Goal: Information Seeking & Learning: Learn about a topic

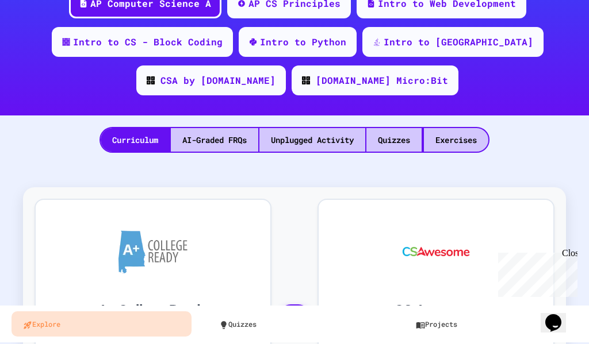
scroll to position [287, 0]
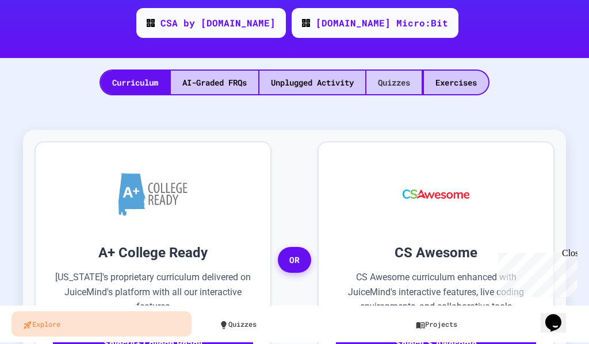
click at [381, 82] on div "Quizzes" at bounding box center [393, 83] width 55 height 24
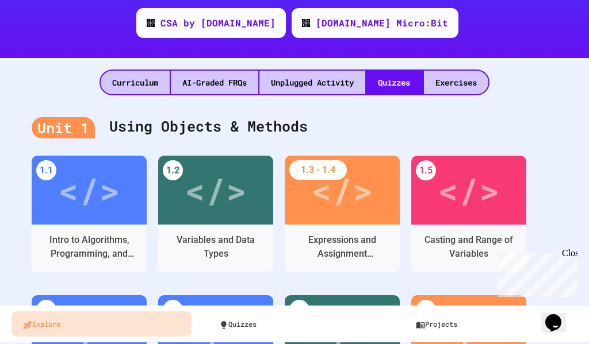
scroll to position [345, 0]
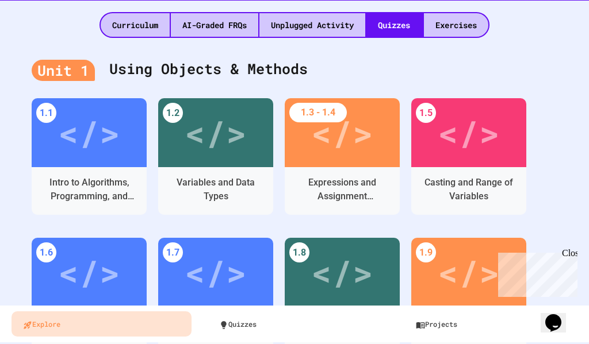
click at [569, 256] on div "Close" at bounding box center [569, 255] width 14 height 14
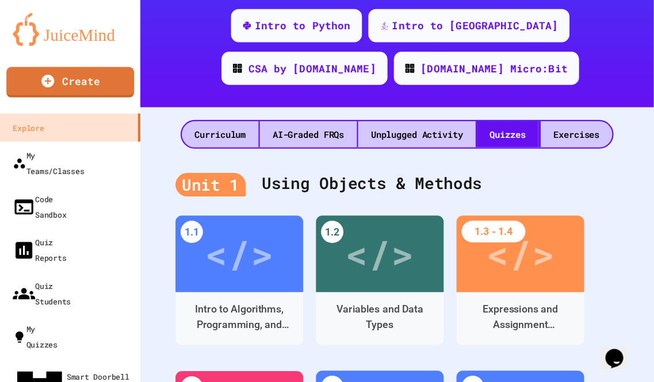
scroll to position [383, 0]
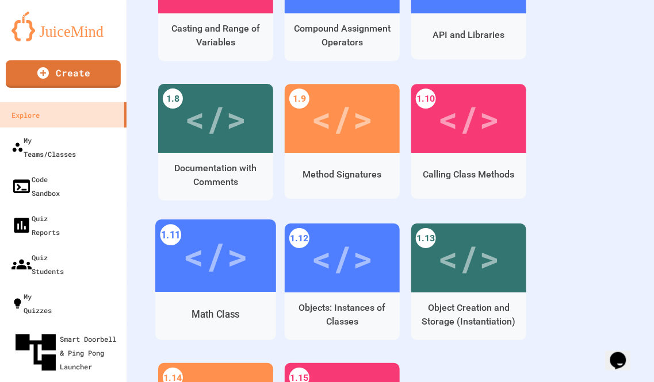
click at [210, 301] on div "Math Class" at bounding box center [215, 314] width 121 height 33
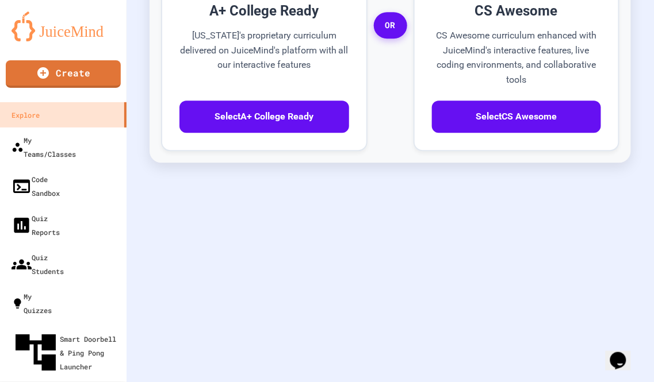
scroll to position [538, 0]
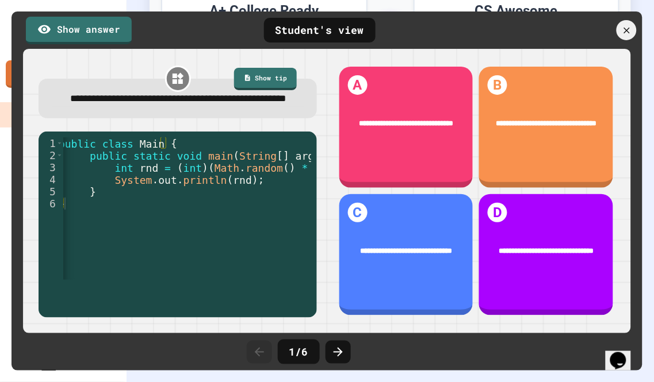
scroll to position [0, 17]
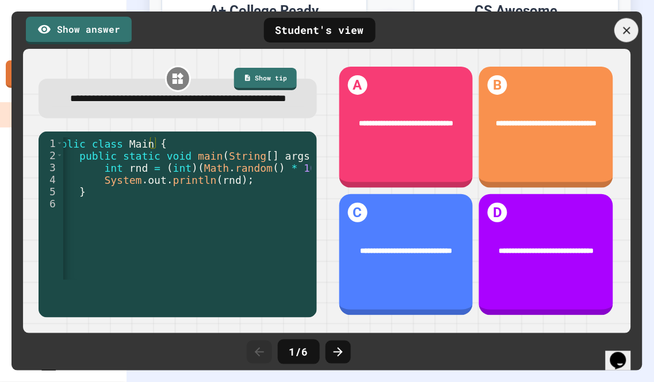
click at [588, 33] on icon at bounding box center [626, 30] width 13 height 13
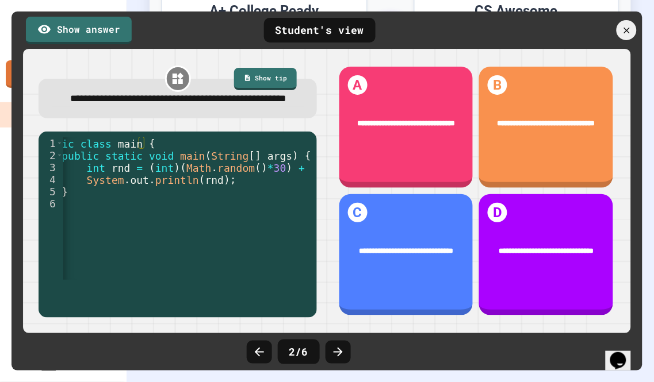
scroll to position [0, 0]
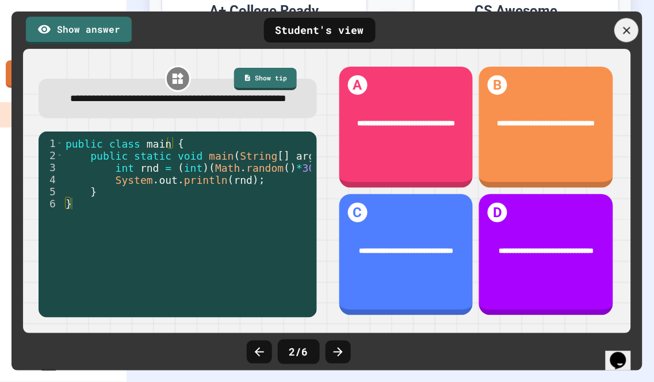
click at [588, 26] on icon at bounding box center [626, 30] width 13 height 13
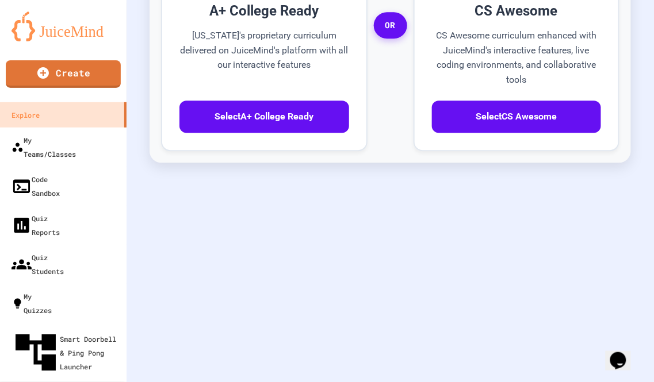
scroll to position [313, 0]
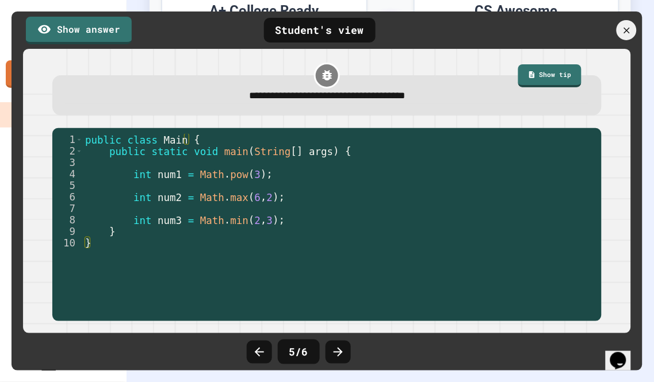
scroll to position [312, 0]
click at [588, 26] on icon at bounding box center [626, 30] width 13 height 13
